Goal: Find specific page/section: Find specific page/section

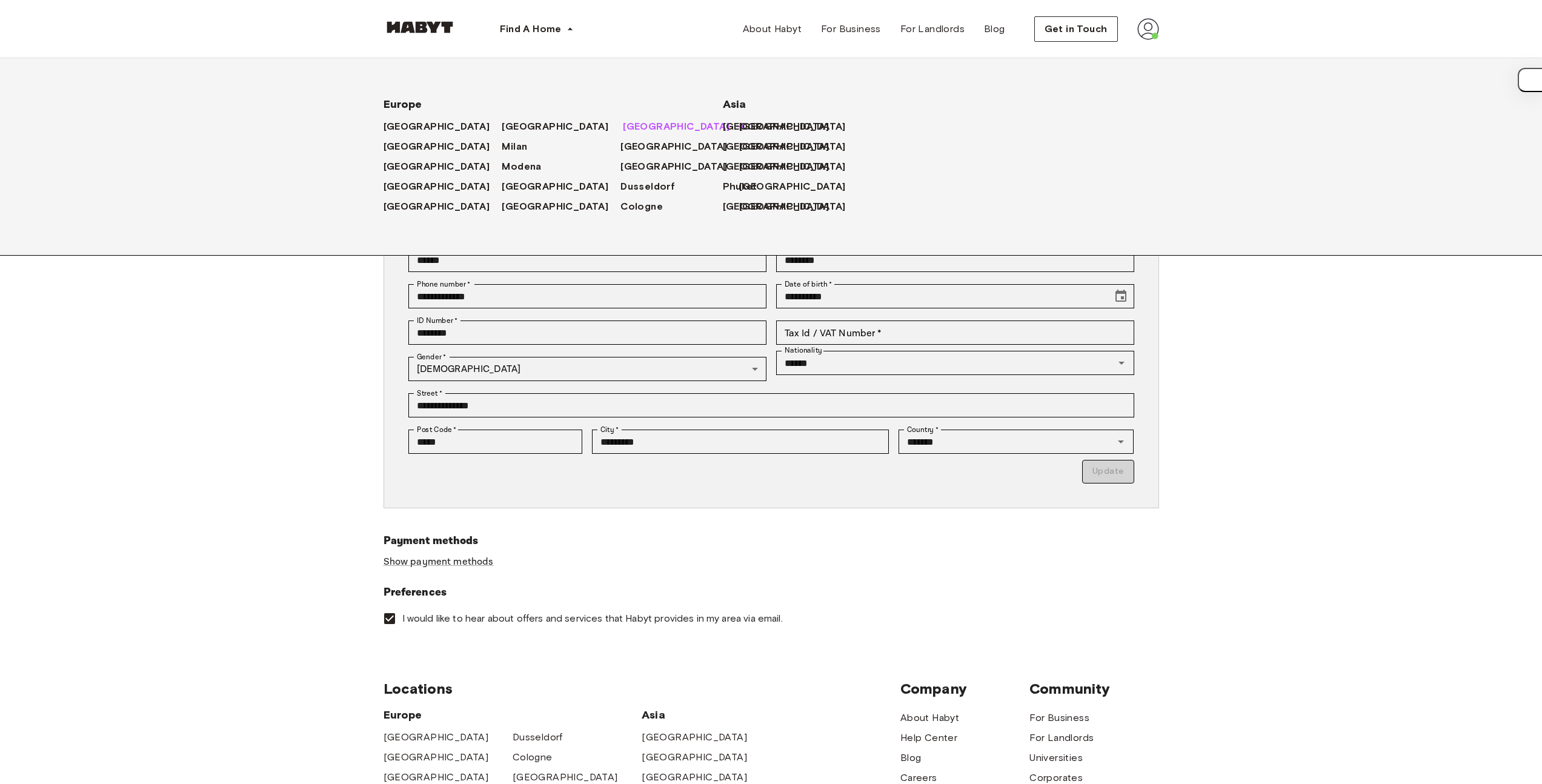
click at [623, 122] on span "Munich" at bounding box center [677, 126] width 107 height 15
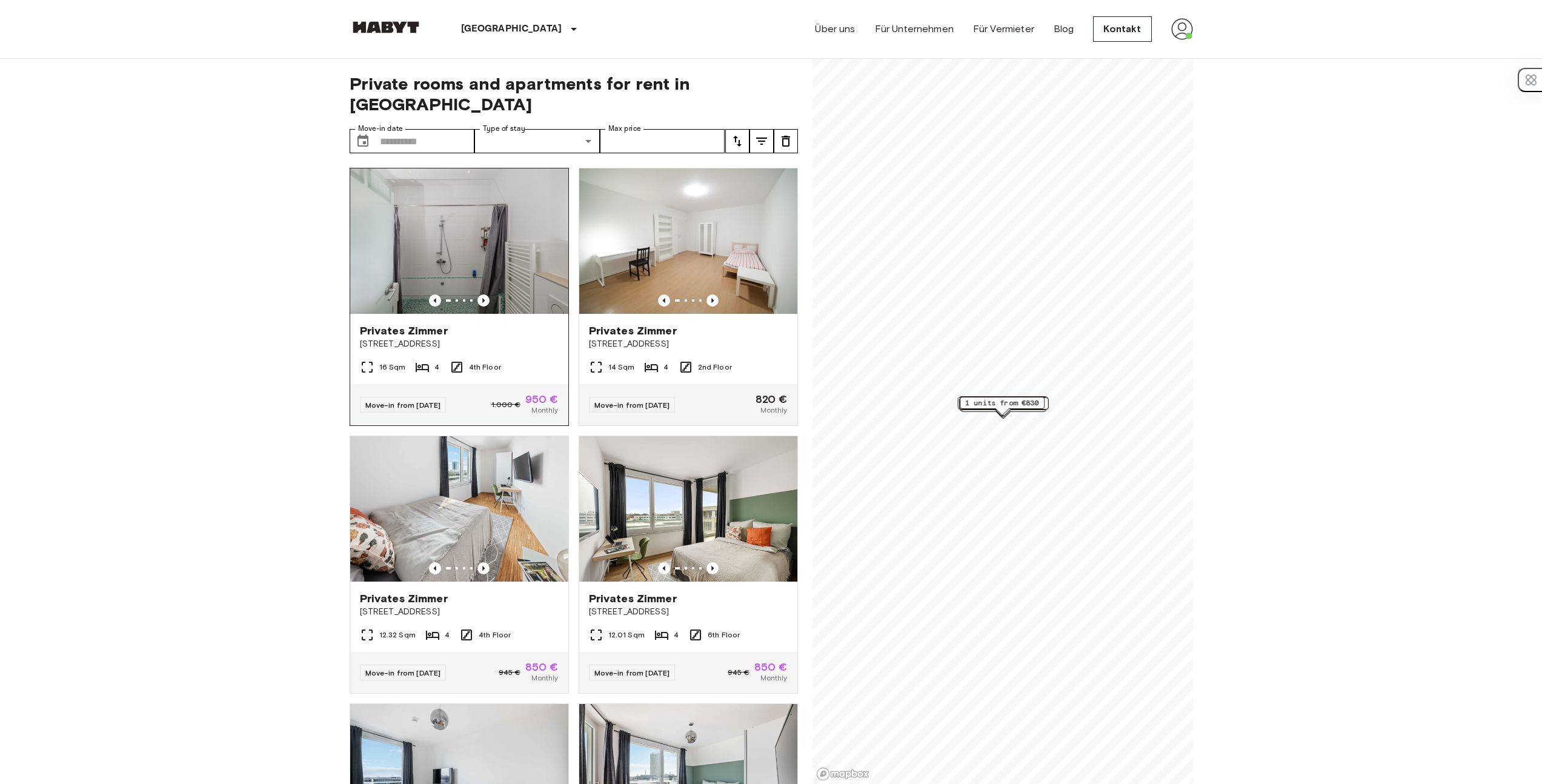
drag, startPoint x: 289, startPoint y: 280, endPoint x: 467, endPoint y: 281, distance: 178.0
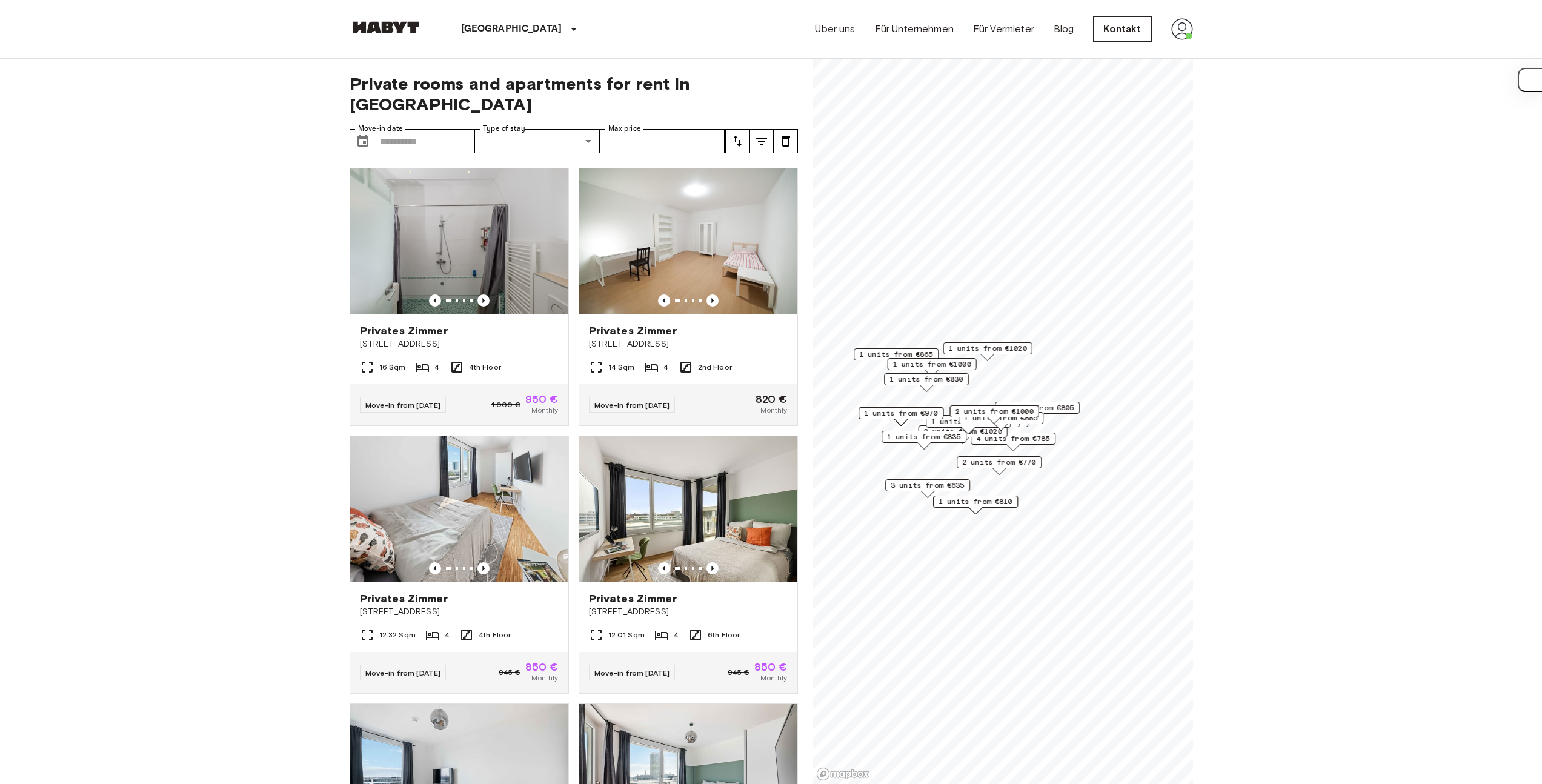
click at [483, 294] on icon "Previous image" at bounding box center [483, 300] width 12 height 12
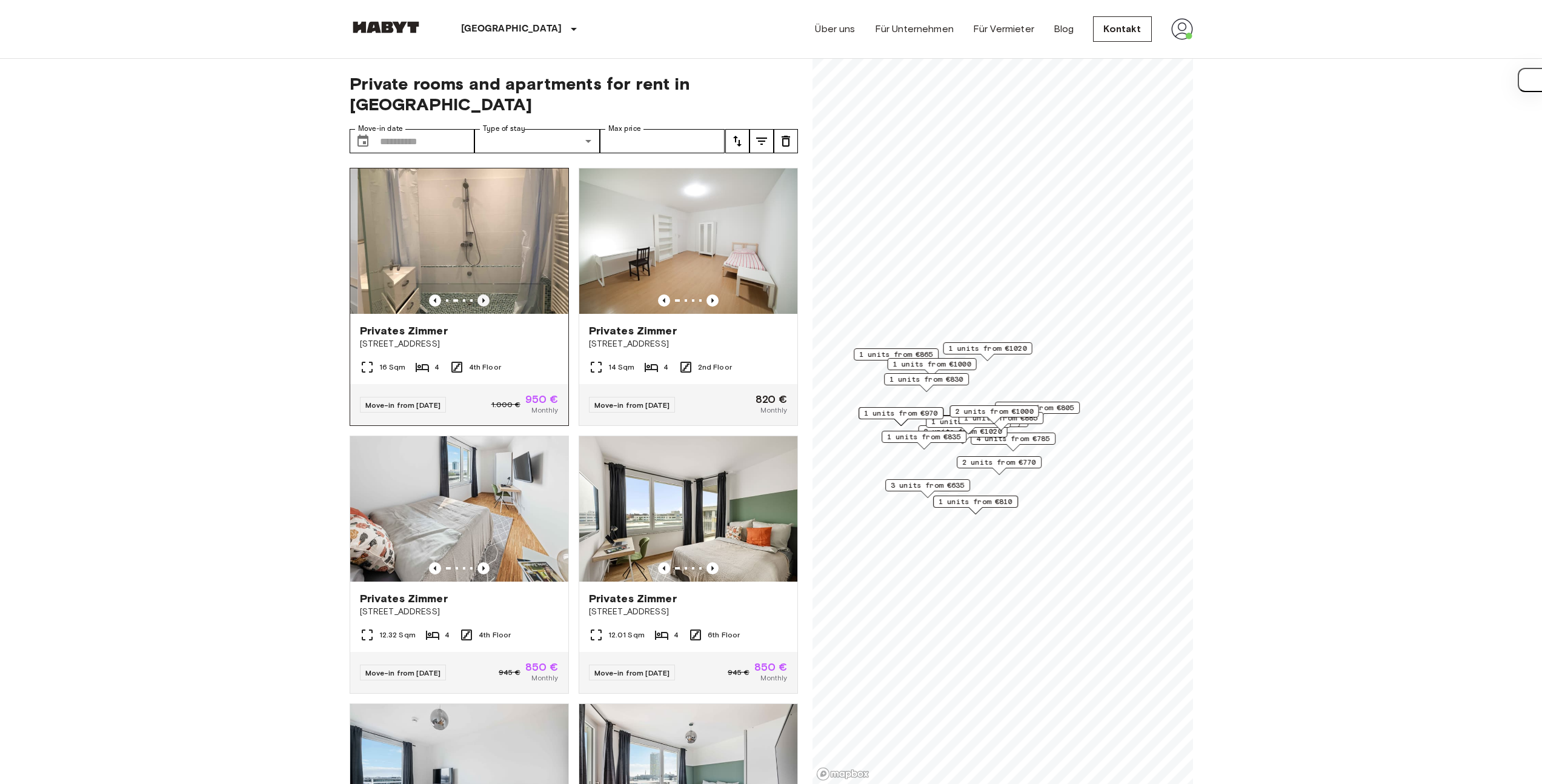
click at [483, 294] on icon "Previous image" at bounding box center [483, 300] width 12 height 12
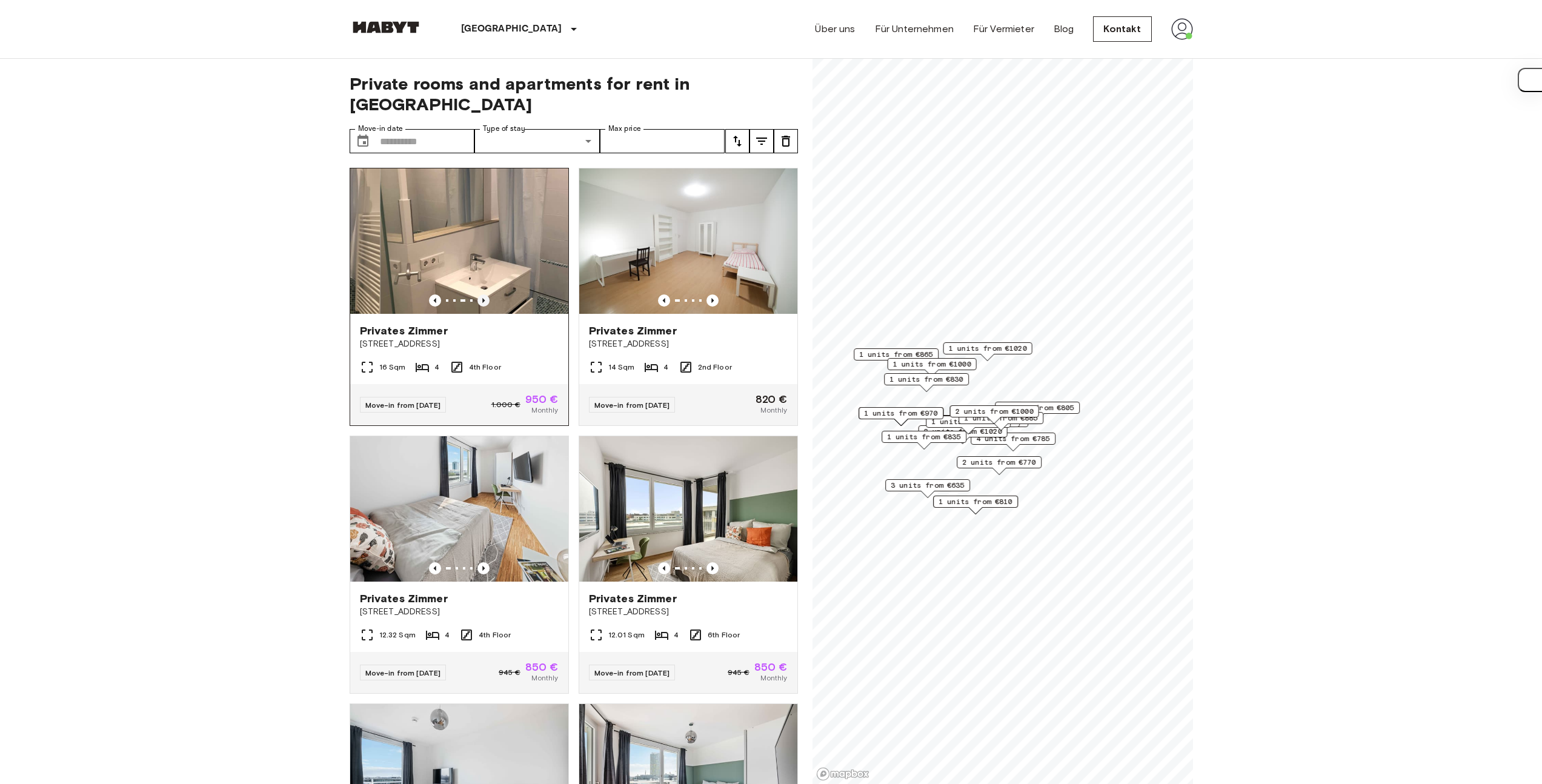
click at [483, 294] on icon "Previous image" at bounding box center [483, 300] width 12 height 12
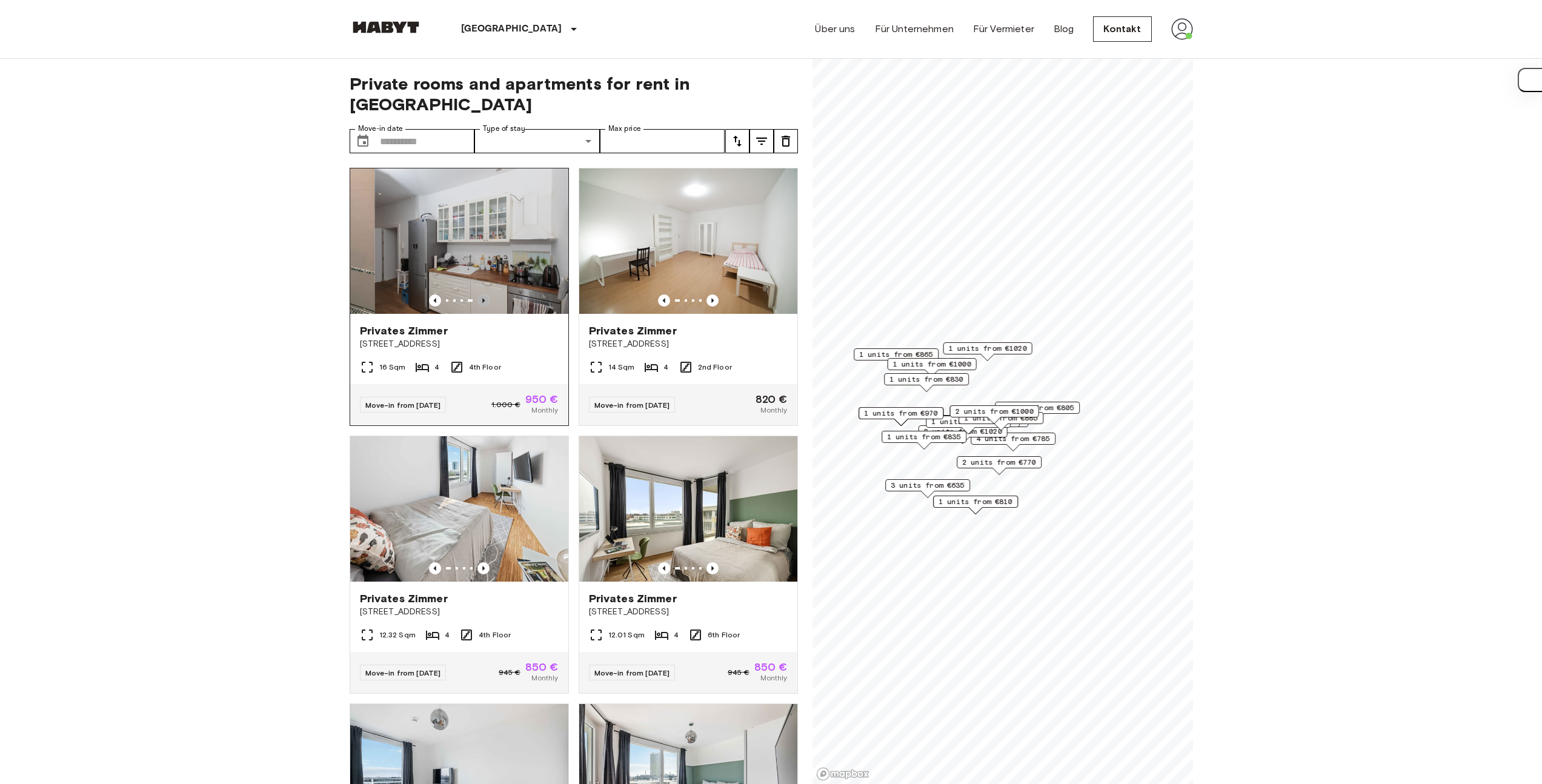
click at [483, 294] on icon "Previous image" at bounding box center [483, 300] width 12 height 12
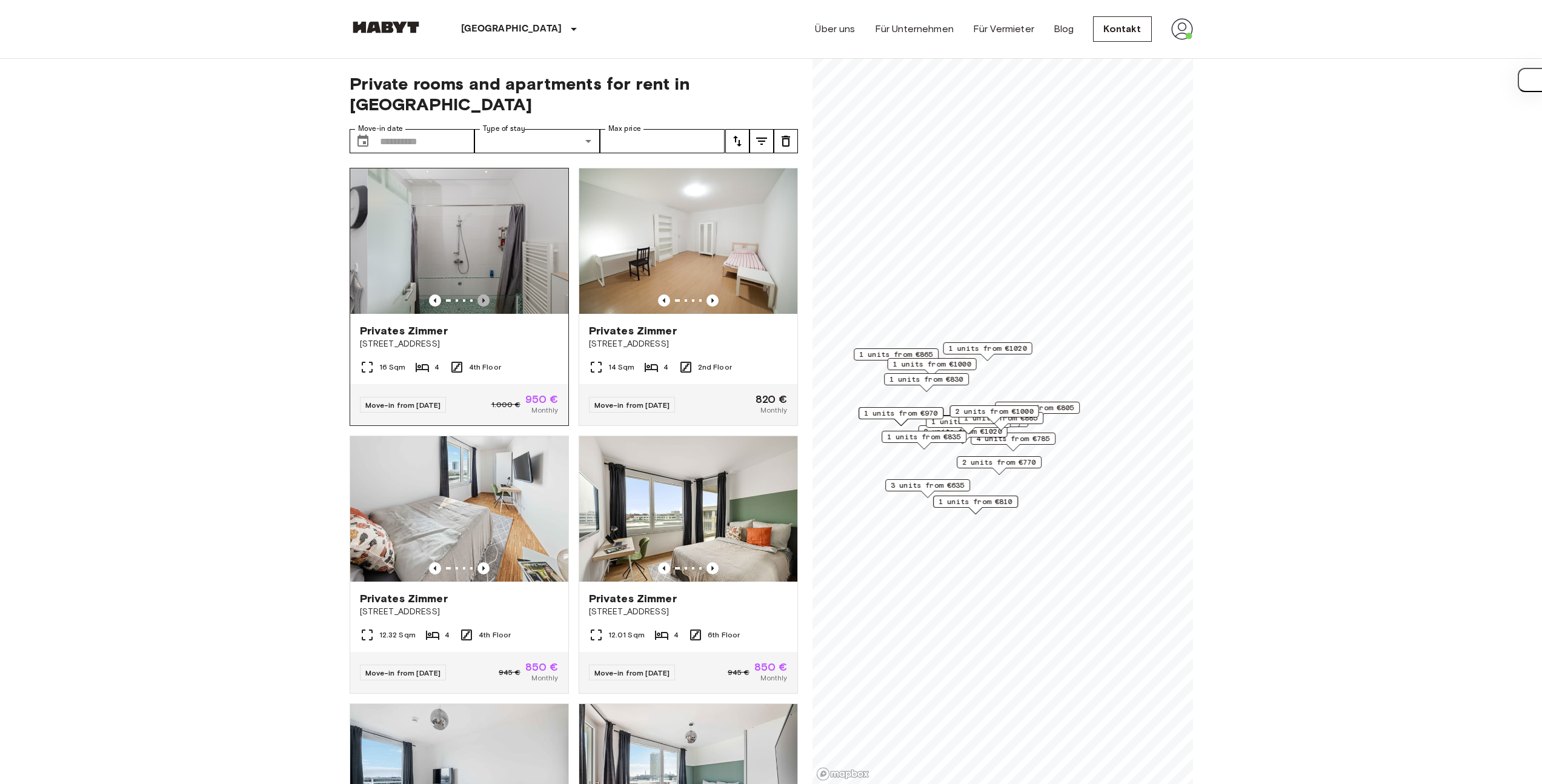
click at [483, 294] on icon "Previous image" at bounding box center [483, 300] width 12 height 12
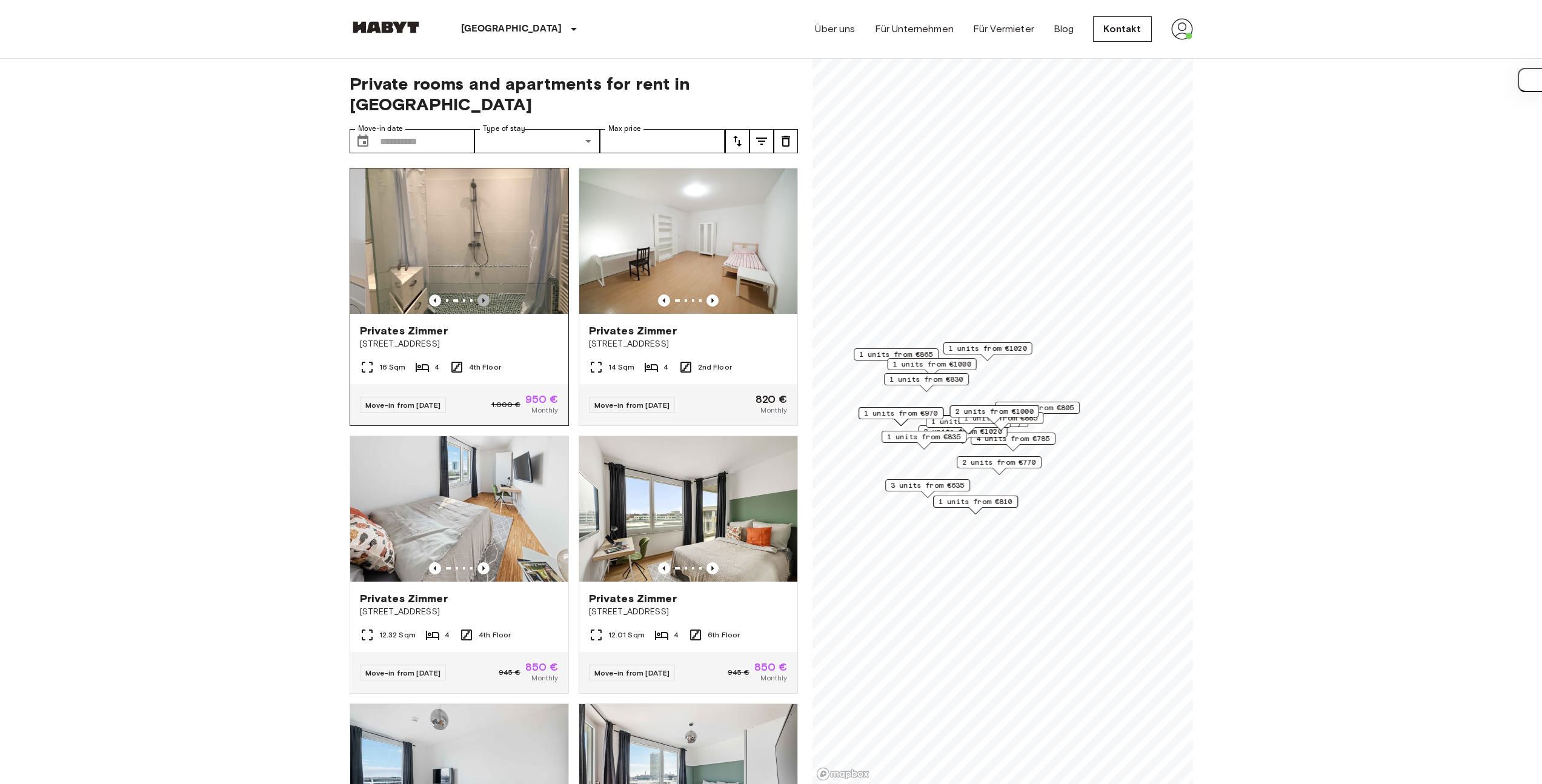
click at [483, 294] on icon "Previous image" at bounding box center [483, 300] width 12 height 12
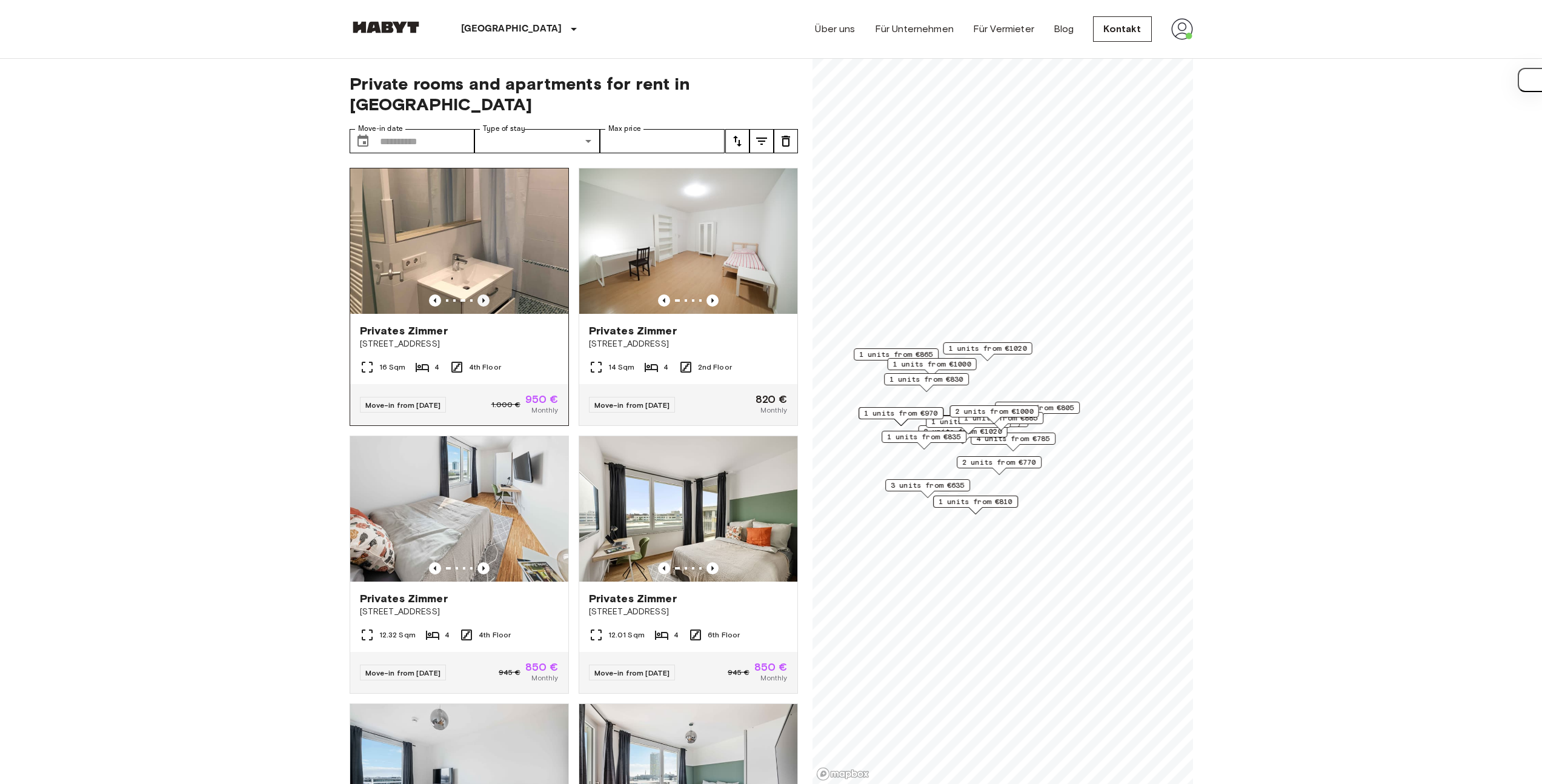
click at [483, 294] on icon "Previous image" at bounding box center [483, 300] width 12 height 12
